Goal: Task Accomplishment & Management: Complete application form

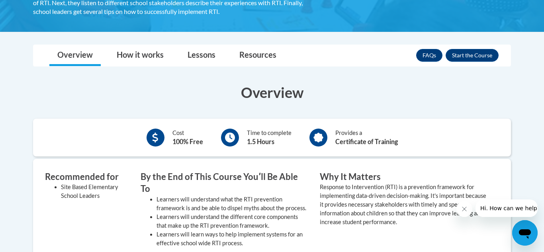
scroll to position [193, 0]
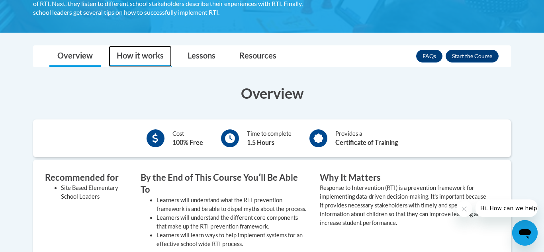
click at [124, 53] on link "How it works" at bounding box center [140, 56] width 63 height 21
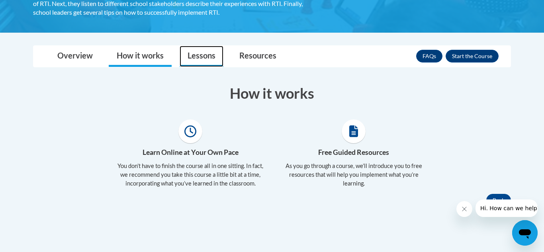
click at [212, 62] on link "Lessons" at bounding box center [202, 56] width 44 height 21
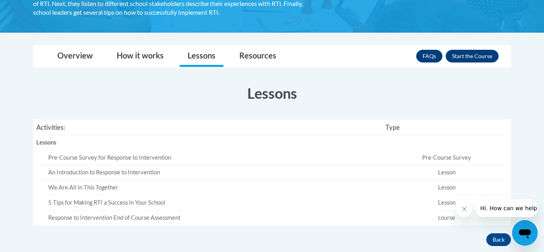
click at [355, 104] on section "Lessons Activities: Type Lessons Empty Pre-Course Survey for Response to Interv…" at bounding box center [272, 154] width 490 height 142
click at [477, 56] on button "Enroll" at bounding box center [471, 56] width 53 height 13
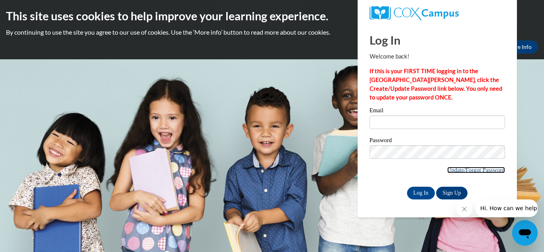
click at [447, 171] on link "Update/Forgot Password" at bounding box center [476, 170] width 58 height 6
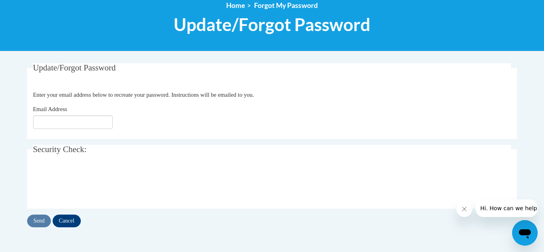
scroll to position [111, 0]
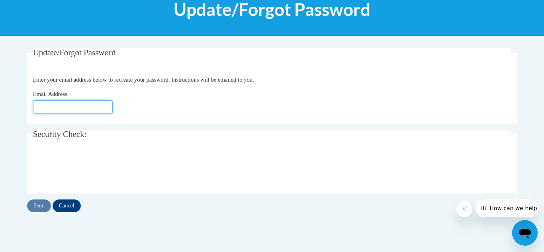
click at [77, 106] on input "Email Address" at bounding box center [73, 107] width 80 height 14
type input "[EMAIL_ADDRESS][DOMAIN_NAME]"
click at [47, 207] on input "Send" at bounding box center [39, 205] width 24 height 13
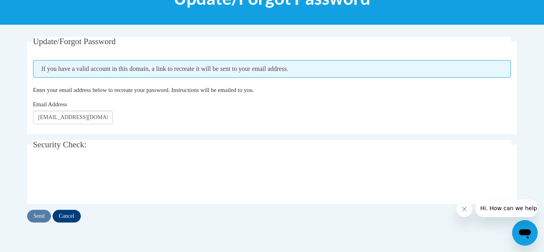
scroll to position [124, 0]
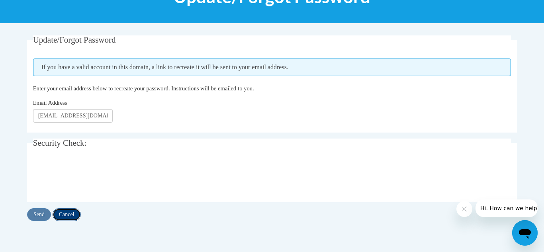
click at [60, 214] on input "Cancel" at bounding box center [67, 214] width 28 height 13
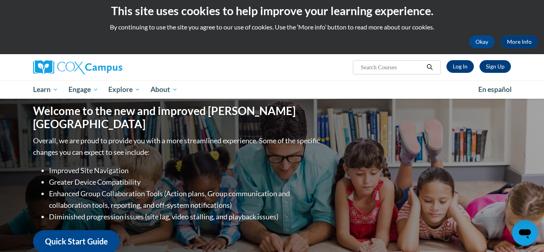
scroll to position [4, 0]
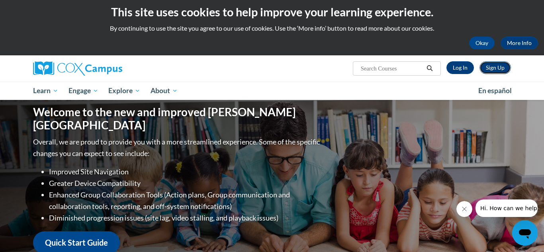
click at [489, 69] on link "Sign Up" at bounding box center [494, 67] width 31 height 13
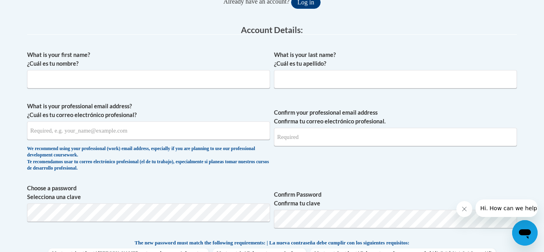
scroll to position [197, 0]
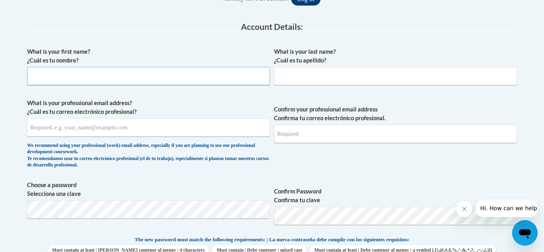
click at [239, 82] on input "What is your first name? ¿Cuál es tu nombre?" at bounding box center [148, 76] width 243 height 18
type input "Kaitlyn"
click at [353, 80] on input "What is your last name? ¿Cuál es tu apellido?" at bounding box center [395, 76] width 243 height 18
type input "Gilmer"
click at [174, 130] on input "What is your professional email address? ¿Cuál es tu correo electrónico profesi…" at bounding box center [148, 127] width 243 height 18
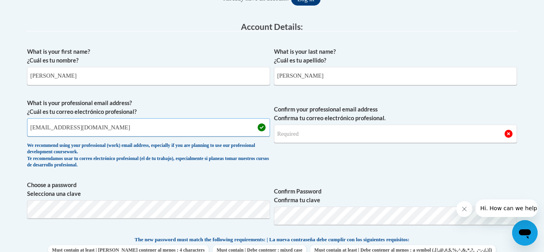
type input "kgilm1294@ung.edu"
click at [348, 139] on input "Confirm your professional email address Confirma tu correo electrónico profesio…" at bounding box center [395, 134] width 243 height 18
type input "kgilm1294@ung.edu"
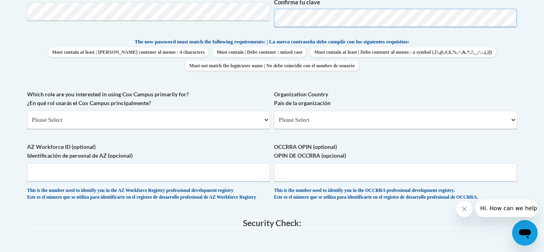
scroll to position [398, 0]
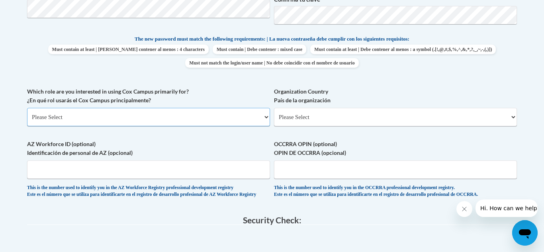
click at [181, 121] on select "Please Select College/University | Colegio/Universidad Community/Nonprofit Part…" at bounding box center [148, 117] width 243 height 18
select select "5a18ea06-2b54-4451-96f2-d152daf9eac5"
click at [27, 108] on select "Please Select College/University | Colegio/Universidad Community/Nonprofit Part…" at bounding box center [148, 117] width 243 height 18
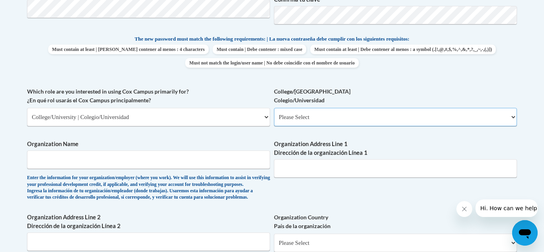
click at [310, 112] on select "Please Select College/University Staff | Empleado universitario College/Univers…" at bounding box center [395, 117] width 243 height 18
select select "99b32b07-cffc-426c-8bf6-0cd77760d84b"
click at [274, 108] on select "Please Select College/University Staff | Empleado universitario College/Univers…" at bounding box center [395, 117] width 243 height 18
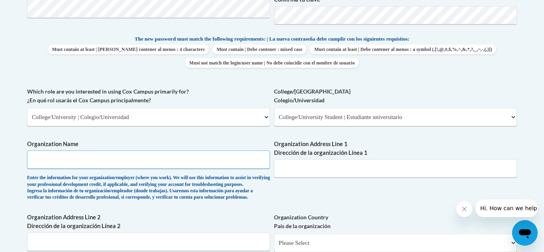
click at [154, 158] on input "Organization Name" at bounding box center [148, 159] width 243 height 18
type input "UNG Education program"
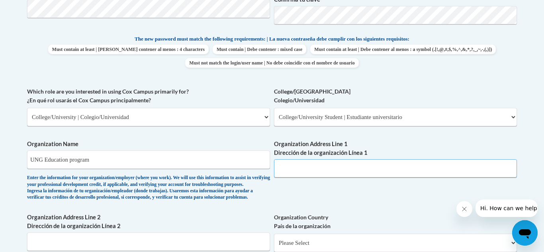
click at [279, 162] on input "Organization Address Line 1 Dirección de la organización Línea 1" at bounding box center [395, 168] width 243 height 18
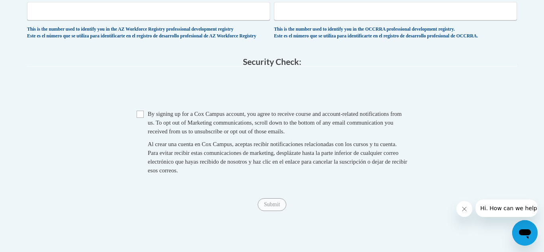
scroll to position [684, 0]
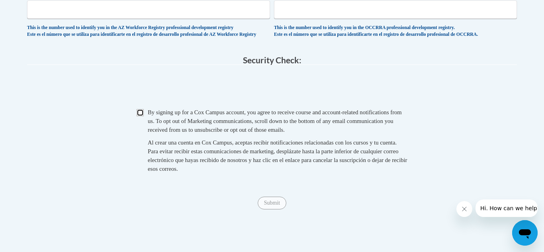
click at [140, 116] on input "Checkbox" at bounding box center [140, 112] width 7 height 7
checkbox input "true"
click at [258, 209] on input "Submit" at bounding box center [272, 203] width 29 height 13
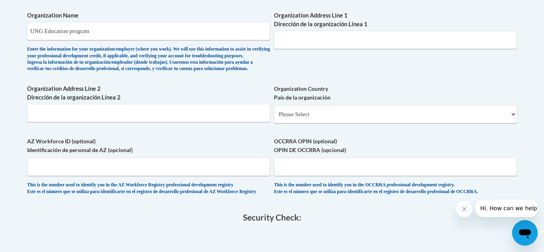
scroll to position [525, 0]
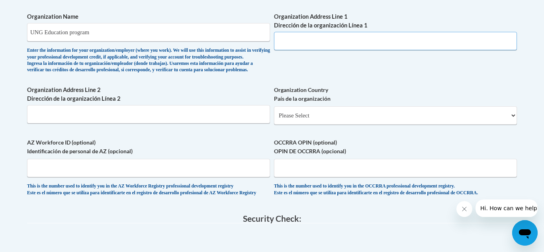
click at [406, 41] on input "Organization Address Line 1 Dirección de la organización Línea 1" at bounding box center [395, 41] width 243 height 18
type input "i"
type input "u"
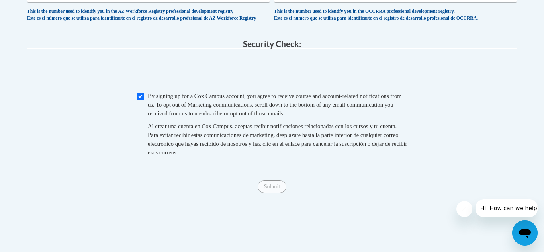
scroll to position [695, 0]
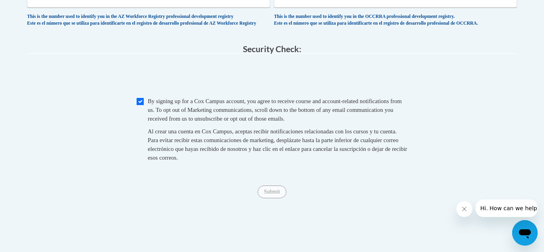
type input "UNG"
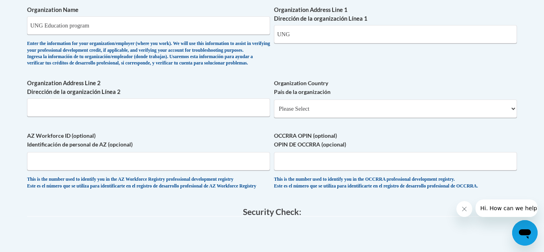
scroll to position [530, 0]
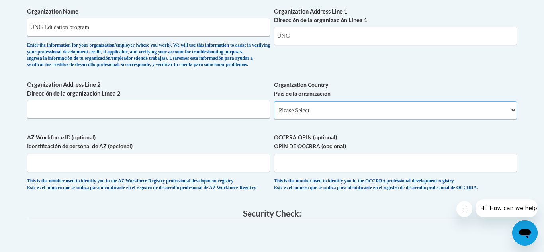
click at [400, 119] on select "Please Select United States | Estados Unidos Outside of the United States | Fue…" at bounding box center [395, 110] width 243 height 18
select select "ad49bcad-a171-4b2e-b99c-48b446064914"
click at [274, 114] on select "Please Select United States | Estados Unidos Outside of the United States | Fue…" at bounding box center [395, 110] width 243 height 18
select select
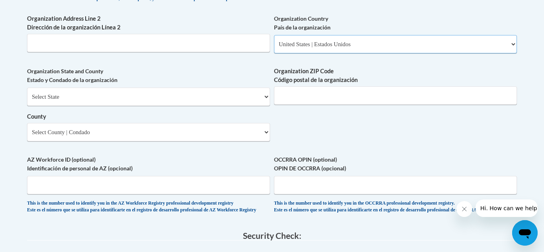
scroll to position [598, 0]
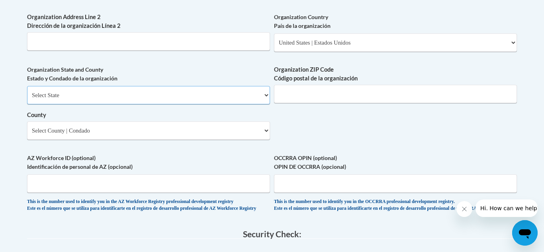
click at [176, 104] on select "Select State Alabama Alaska Arizona Arkansas California Colorado Connecticut De…" at bounding box center [148, 95] width 243 height 18
select select "Georgia"
click at [27, 99] on select "Select State Alabama Alaska Arizona Arkansas California Colorado Connecticut De…" at bounding box center [148, 95] width 243 height 18
click at [337, 83] on label "Organization ZIP Code Código postal de la organización" at bounding box center [395, 74] width 243 height 18
click at [337, 91] on input "Organization ZIP Code Código postal de la organización" at bounding box center [395, 94] width 243 height 18
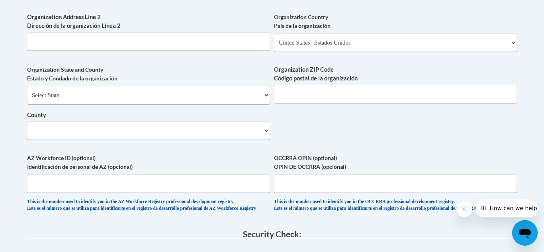
click at [338, 83] on label "Organization ZIP Code Código postal de la organización" at bounding box center [395, 74] width 243 height 18
click at [338, 92] on input "Organization ZIP Code Código postal de la organización" at bounding box center [395, 94] width 243 height 18
click at [143, 140] on select "Select County Appling Atkinson Bacon Baker Baldwin Banks Barrow Bartow Ben Hill…" at bounding box center [148, 130] width 243 height 18
click at [27, 135] on select "Select County Appling Atkinson Bacon Baker Baldwin Banks Barrow Bartow Ben Hill…" at bounding box center [148, 130] width 243 height 18
click at [84, 140] on select "Select County Appling Atkinson Bacon Baker Baldwin Banks Barrow Bartow Ben Hill…" at bounding box center [148, 130] width 243 height 18
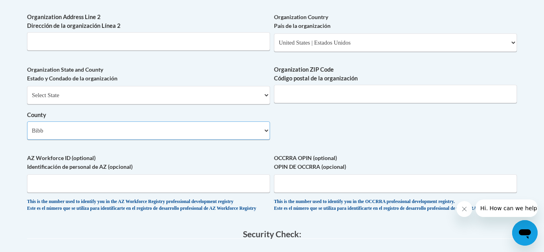
select select "Forsyth"
click at [27, 135] on select "Select County Appling Atkinson Bacon Baker Baldwin Banks Barrow Bartow Ben Hill…" at bounding box center [148, 130] width 243 height 18
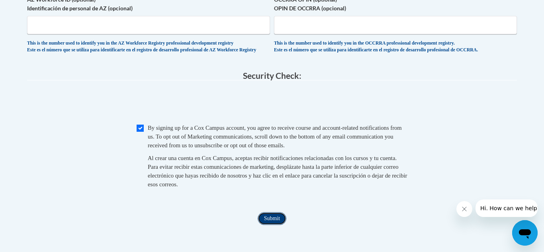
click at [270, 225] on input "Submit" at bounding box center [272, 218] width 29 height 13
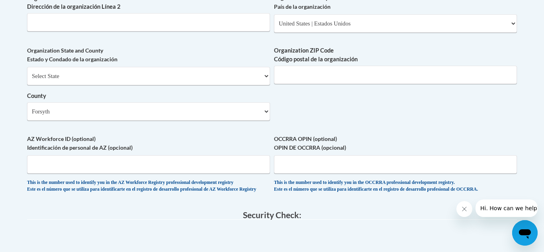
scroll to position [616, 0]
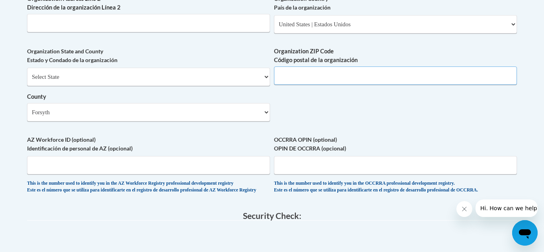
click at [430, 84] on input "Organization ZIP Code Código postal de la organización" at bounding box center [395, 75] width 243 height 18
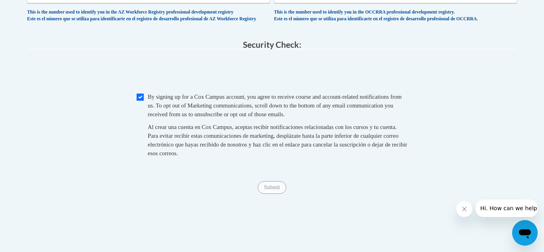
scroll to position [799, 0]
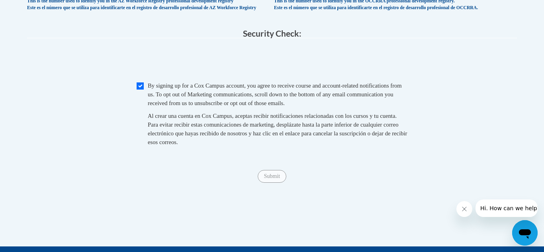
type input "32601"
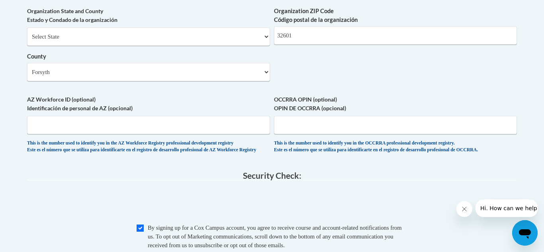
scroll to position [649, 0]
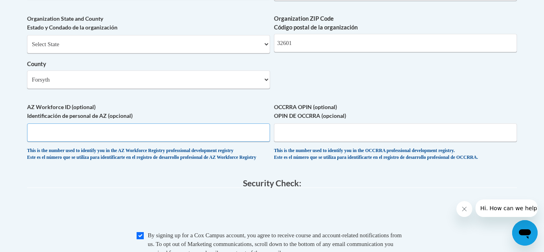
click at [212, 142] on input "AZ Workforce ID (optional) Identificación de personal de AZ (opcional)" at bounding box center [148, 132] width 243 height 18
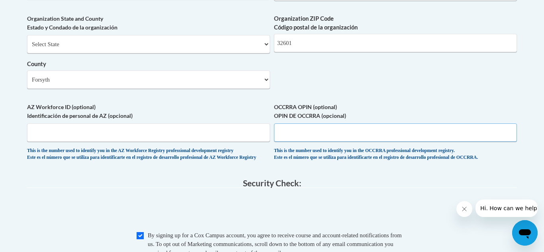
click at [332, 142] on input "OCCRRA OPIN (optional) OPIN DE OCCRRA (opcional)" at bounding box center [395, 132] width 243 height 18
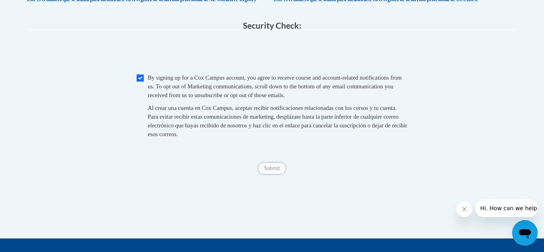
scroll to position [808, 0]
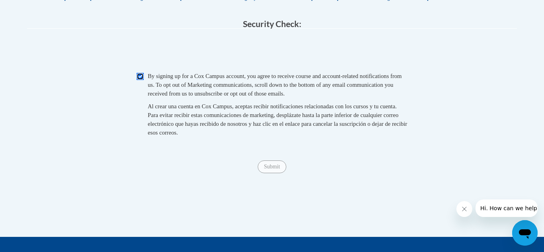
click at [139, 80] on input "Checkbox" at bounding box center [140, 76] width 7 height 7
checkbox input "true"
click at [281, 173] on input "Submit" at bounding box center [272, 166] width 29 height 13
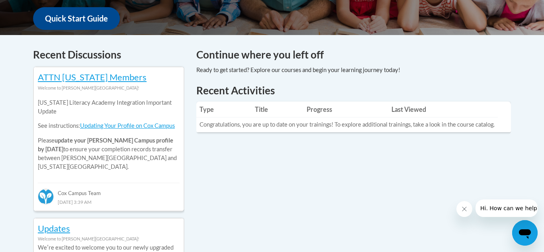
scroll to position [276, 0]
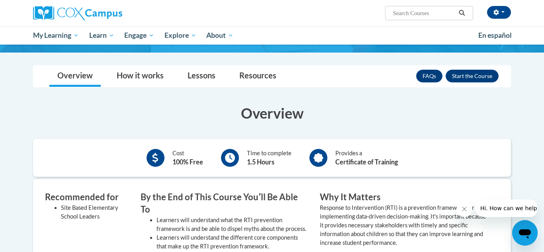
scroll to position [117, 0]
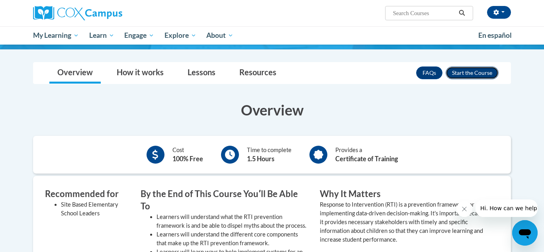
click at [481, 77] on button "Enroll" at bounding box center [471, 72] width 53 height 13
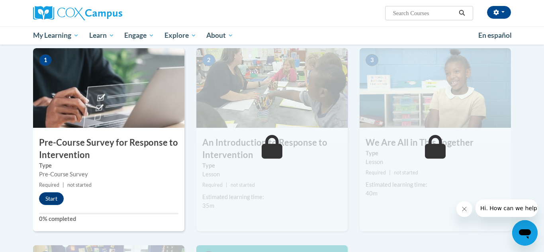
scroll to position [161, 0]
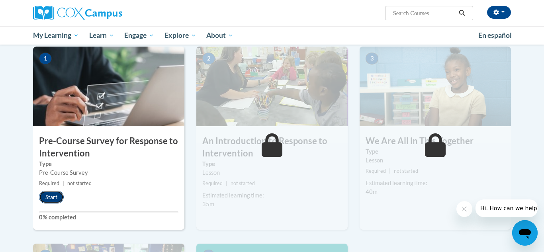
click at [59, 196] on button "Start" at bounding box center [51, 197] width 25 height 13
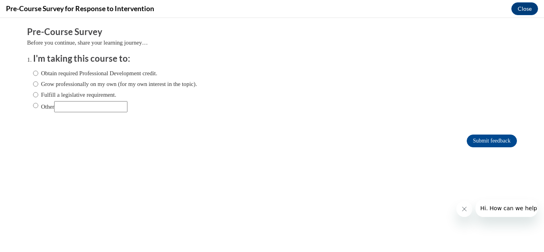
scroll to position [0, 0]
click at [36, 71] on input "Obtain required Professional Development credit." at bounding box center [35, 73] width 5 height 9
radio input "true"
click at [484, 143] on input "Submit feedback" at bounding box center [492, 141] width 50 height 13
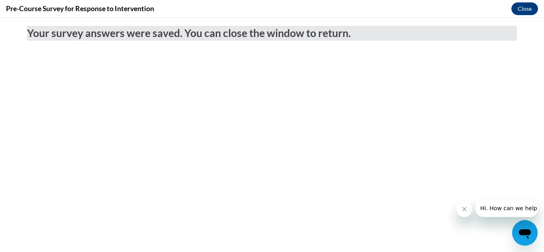
click at [461, 205] on button "Close message from company" at bounding box center [464, 209] width 16 height 16
click at [527, 10] on button "Close" at bounding box center [524, 8] width 27 height 13
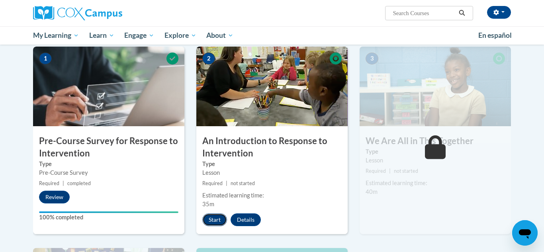
click at [219, 223] on button "Start" at bounding box center [214, 219] width 25 height 13
